Goal: Task Accomplishment & Management: Manage account settings

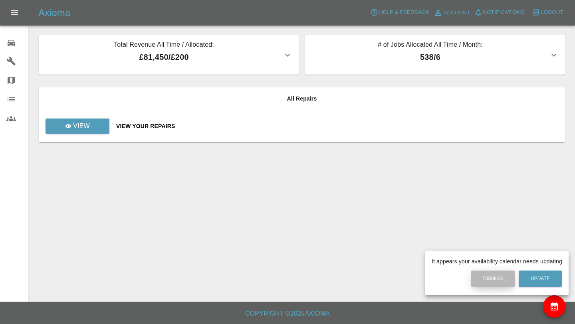
click at [495, 277] on button "Dismiss" at bounding box center [494, 279] width 44 height 16
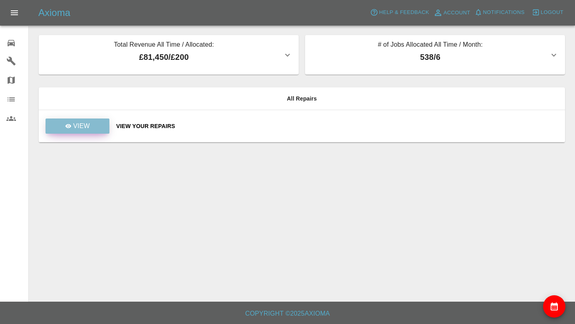
click at [92, 124] on link "View" at bounding box center [78, 126] width 64 height 15
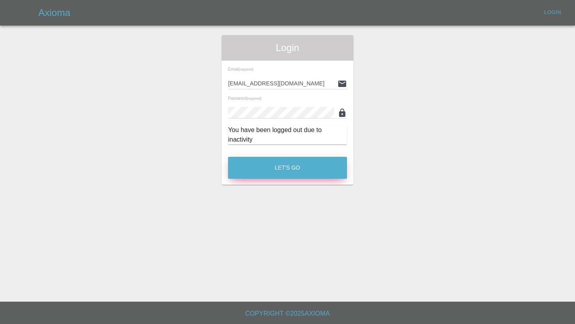
click at [303, 172] on button "Let's Go" at bounding box center [287, 168] width 119 height 22
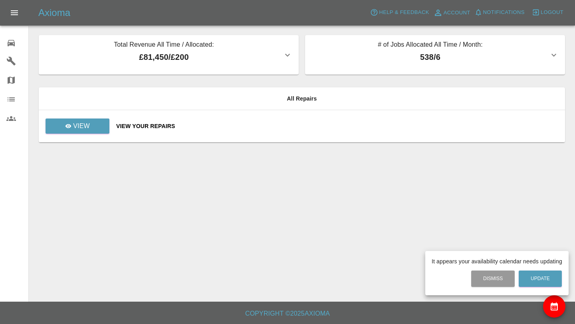
click at [80, 129] on div at bounding box center [287, 162] width 575 height 324
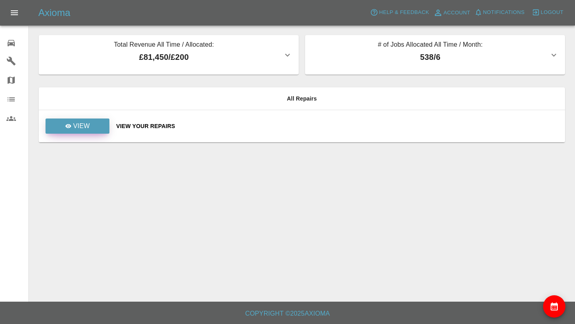
click at [89, 125] on p "View" at bounding box center [81, 126] width 17 height 10
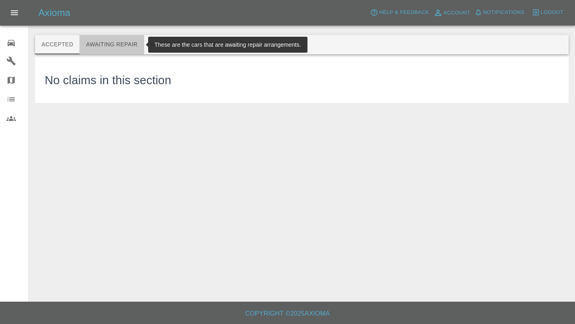
click at [110, 50] on button "Awaiting Repair" at bounding box center [112, 44] width 64 height 19
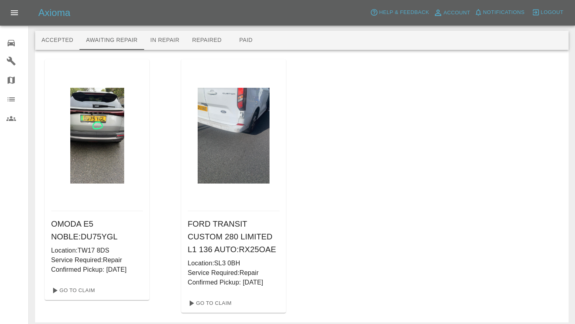
scroll to position [6, 0]
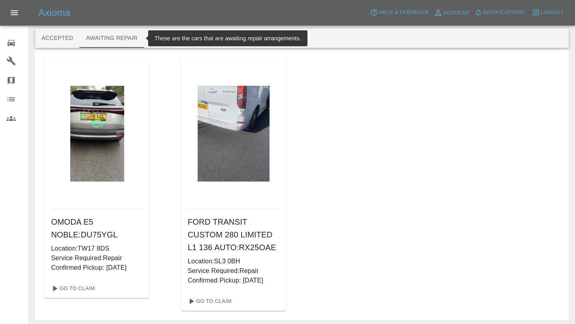
click at [15, 39] on icon at bounding box center [11, 43] width 10 height 10
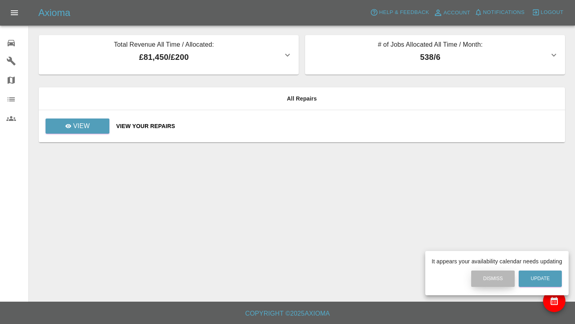
click at [482, 281] on button "Dismiss" at bounding box center [494, 279] width 44 height 16
